Goal: Information Seeking & Learning: Find specific fact

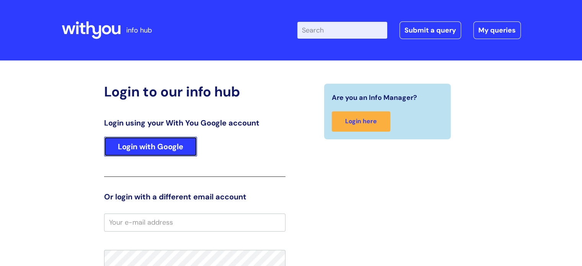
click at [153, 153] on link "Login with Google" at bounding box center [150, 146] width 93 height 20
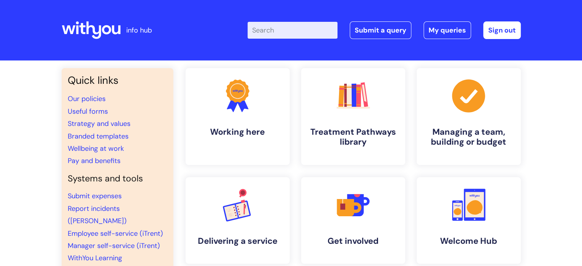
click at [288, 35] on input "Enter your search term here..." at bounding box center [292, 30] width 90 height 17
type input "safeguarding"
click button "Search" at bounding box center [0, 0] width 0 height 0
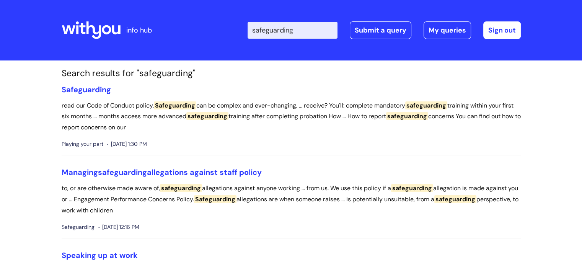
click at [81, 85] on span "Safeguarding" at bounding box center [86, 89] width 49 height 10
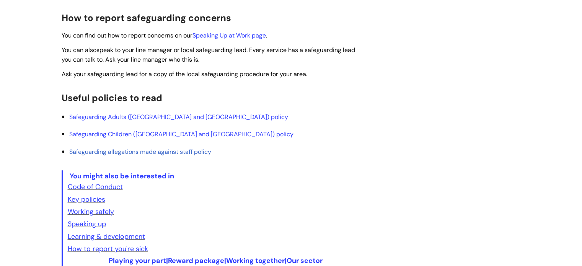
scroll to position [266, 0]
